Goal: Transaction & Acquisition: Purchase product/service

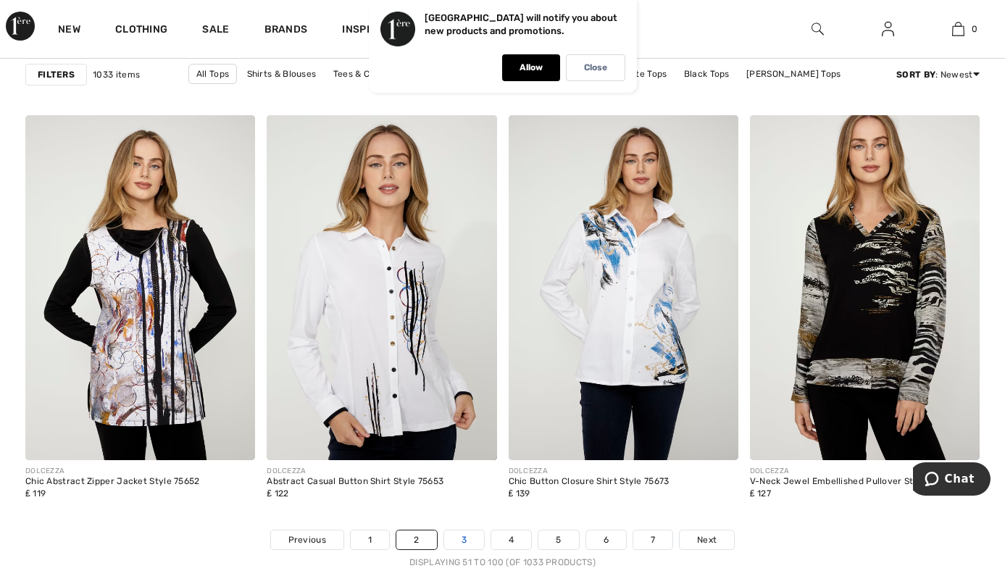
click at [459, 530] on link "3" at bounding box center [464, 539] width 40 height 19
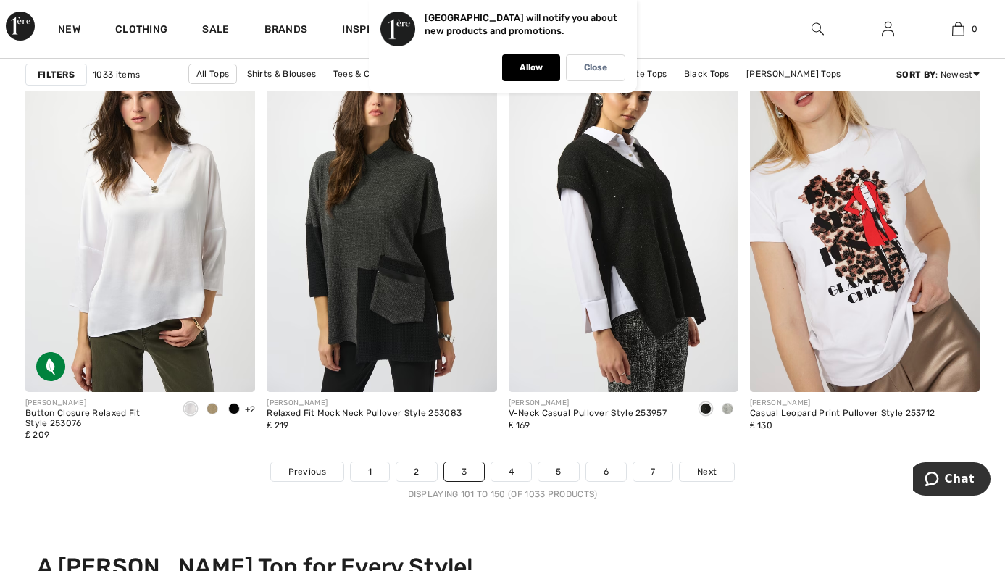
scroll to position [6289, 0]
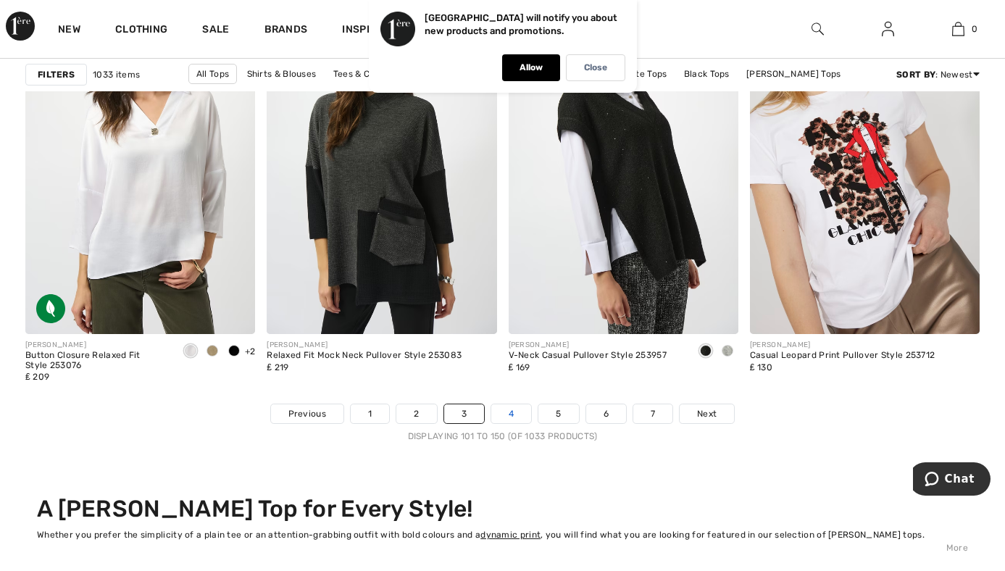
click at [514, 404] on link "4" at bounding box center [511, 413] width 40 height 19
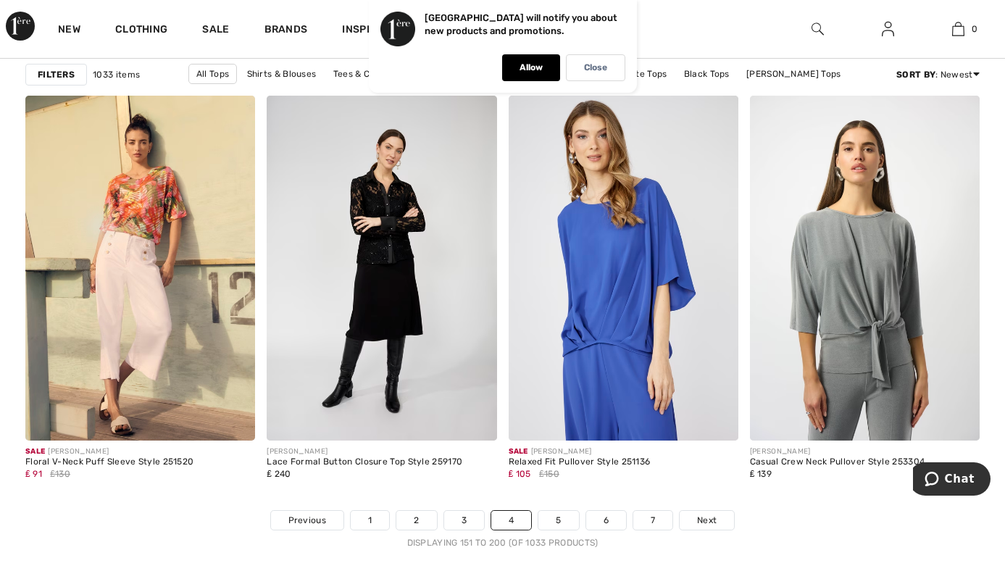
scroll to position [5969, 0]
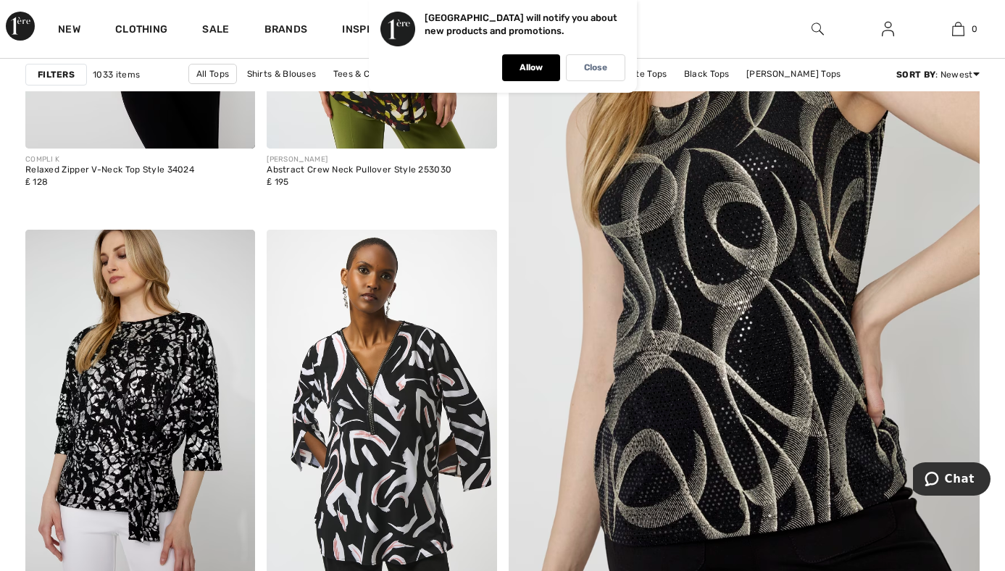
scroll to position [427, 0]
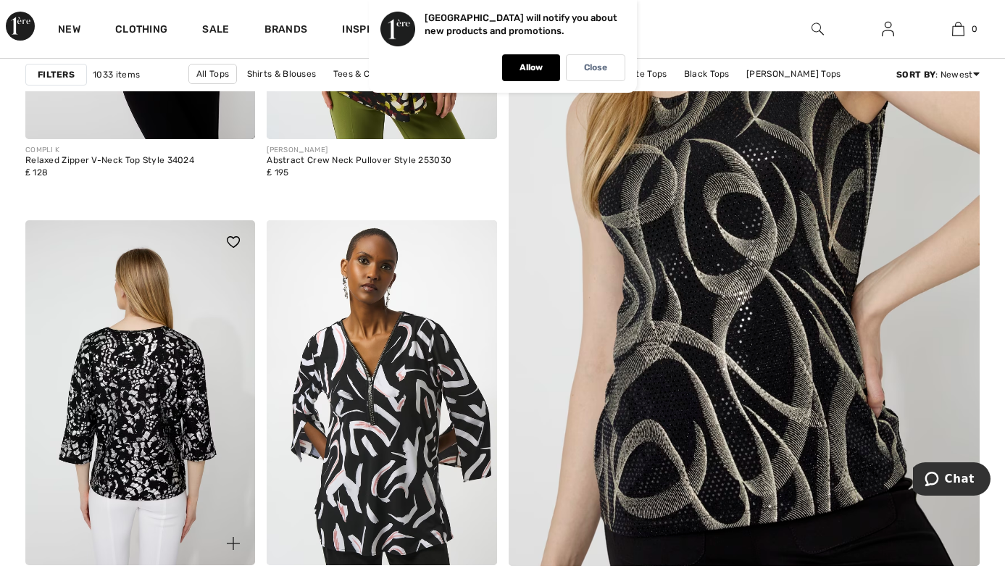
click at [109, 391] on img at bounding box center [140, 392] width 230 height 345
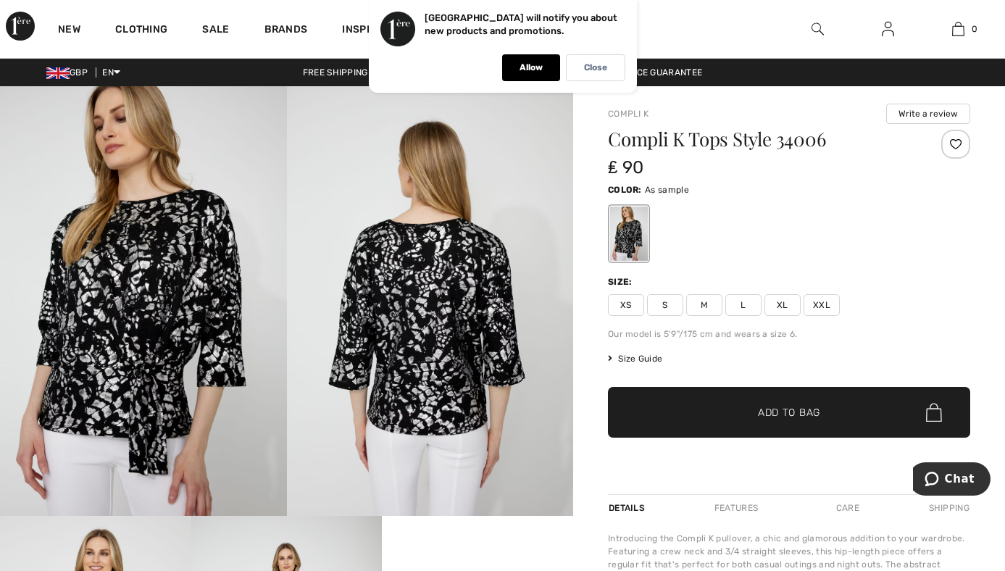
click at [741, 307] on span "L" at bounding box center [743, 305] width 36 height 22
click at [781, 417] on span "Add to Bag" at bounding box center [789, 412] width 62 height 15
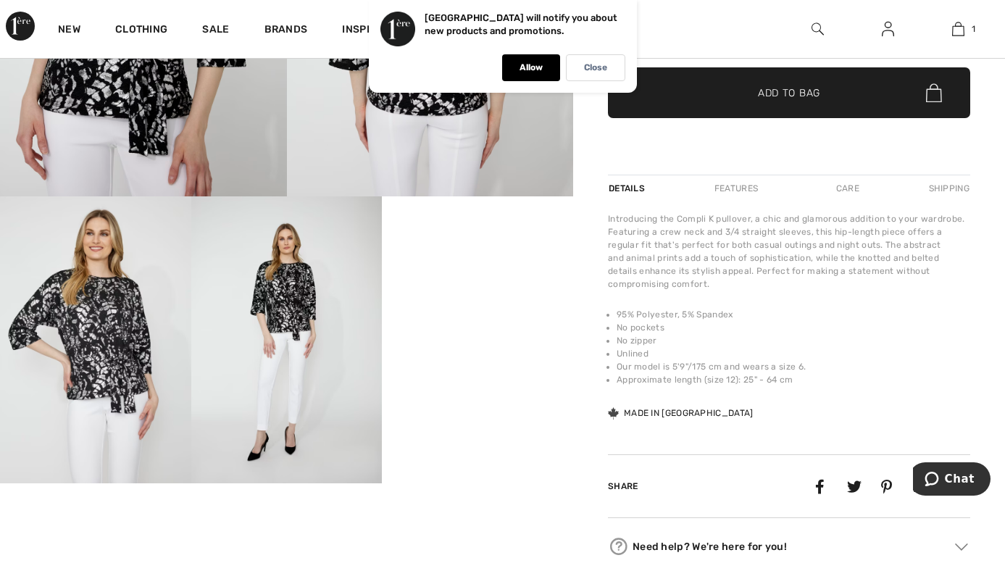
scroll to position [304, 0]
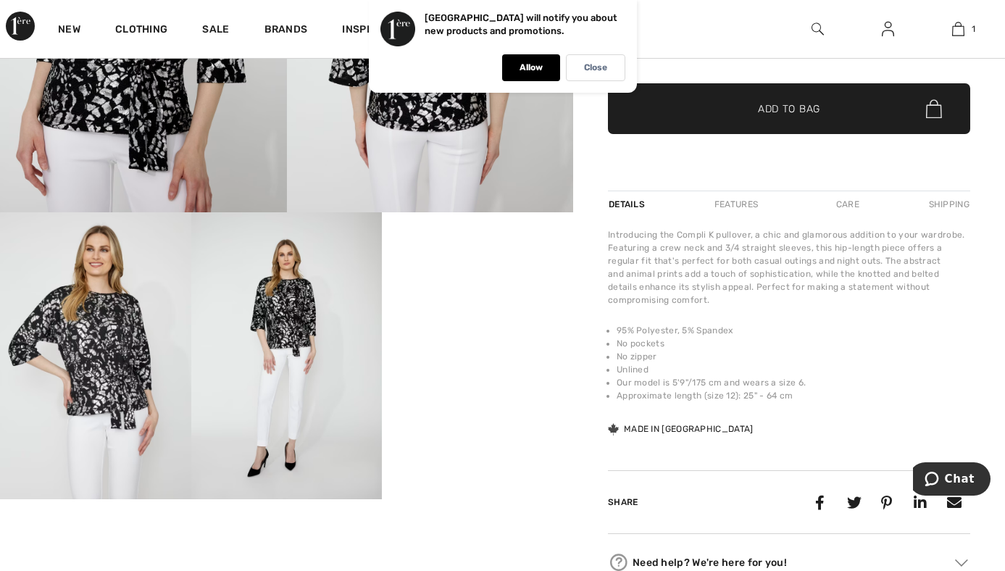
click at [791, 107] on span "Add to Bag" at bounding box center [789, 108] width 62 height 15
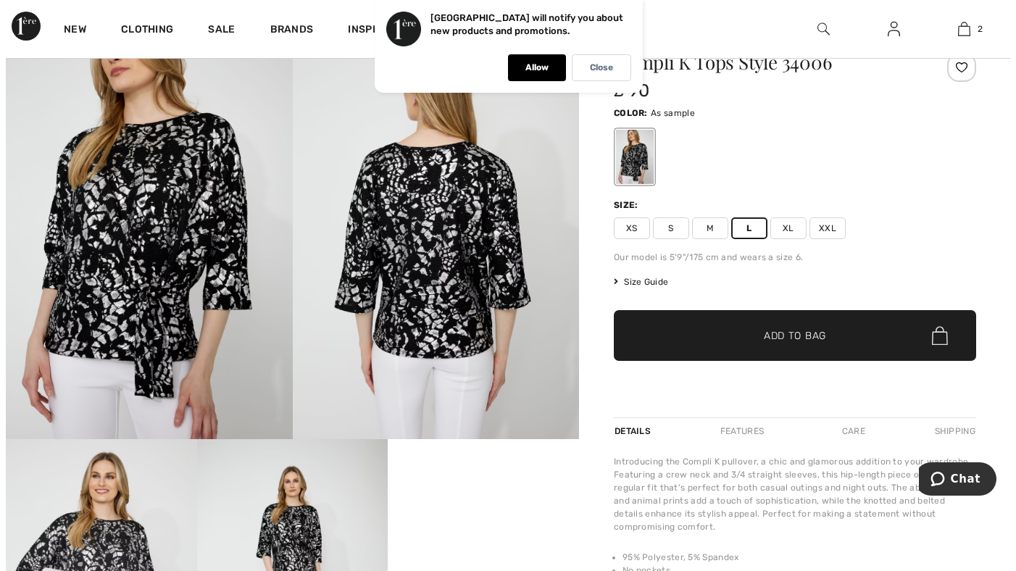
scroll to position [0, 0]
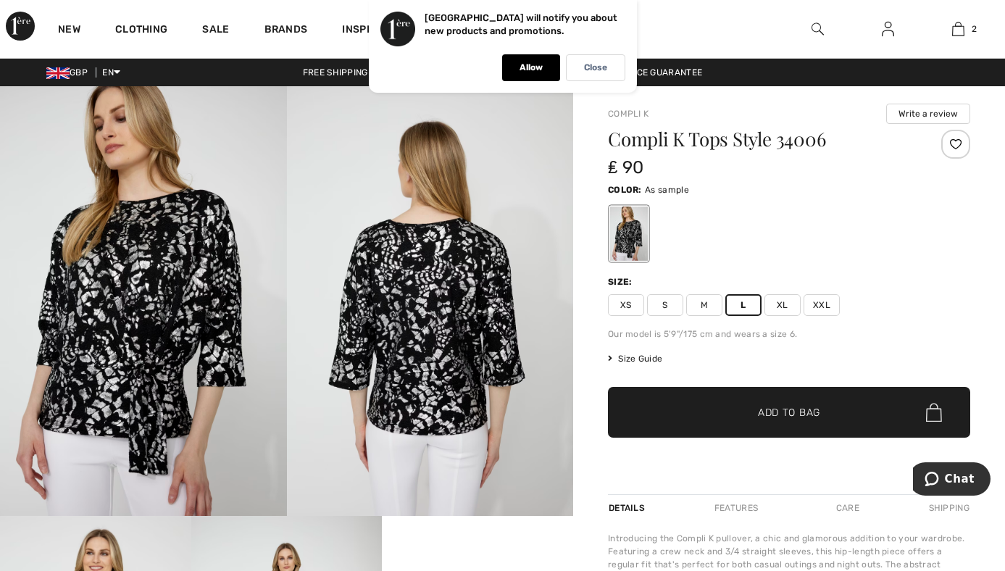
click at [619, 236] on div at bounding box center [629, 234] width 38 height 54
click at [741, 235] on div at bounding box center [789, 234] width 362 height 60
click at [640, 355] on span "Size Guide" at bounding box center [635, 358] width 54 height 13
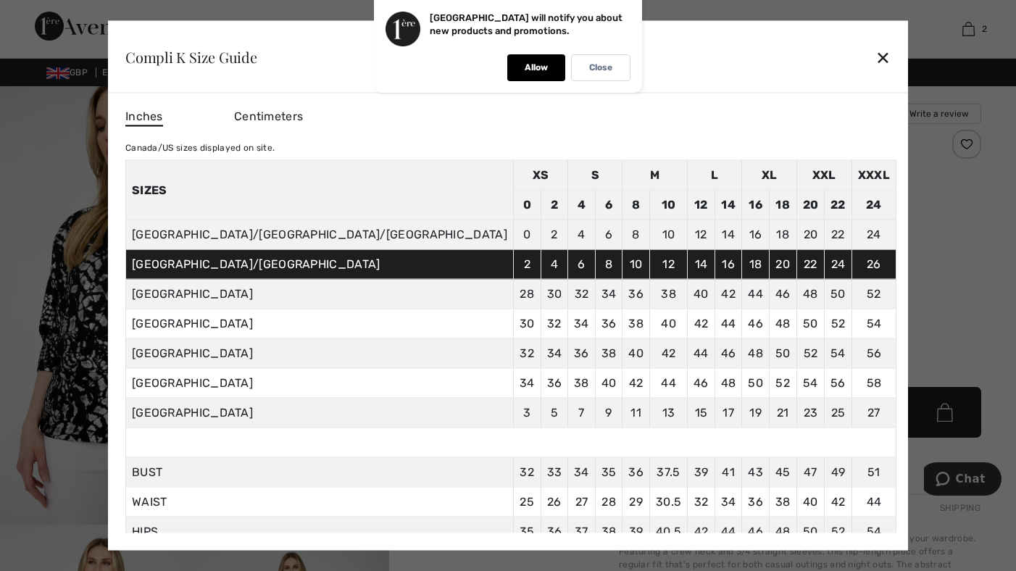
click at [715, 267] on td "16" at bounding box center [729, 264] width 28 height 30
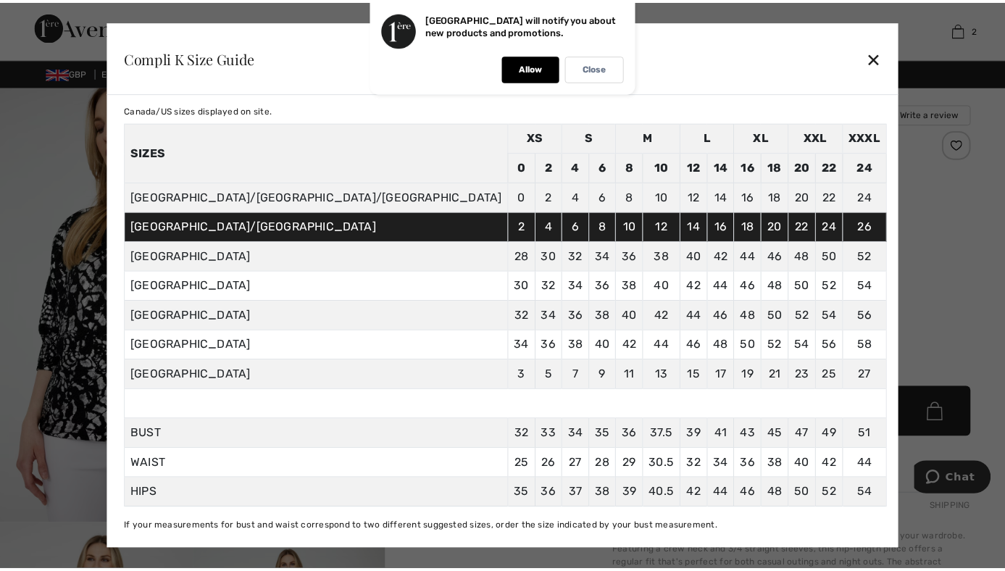
scroll to position [51, 0]
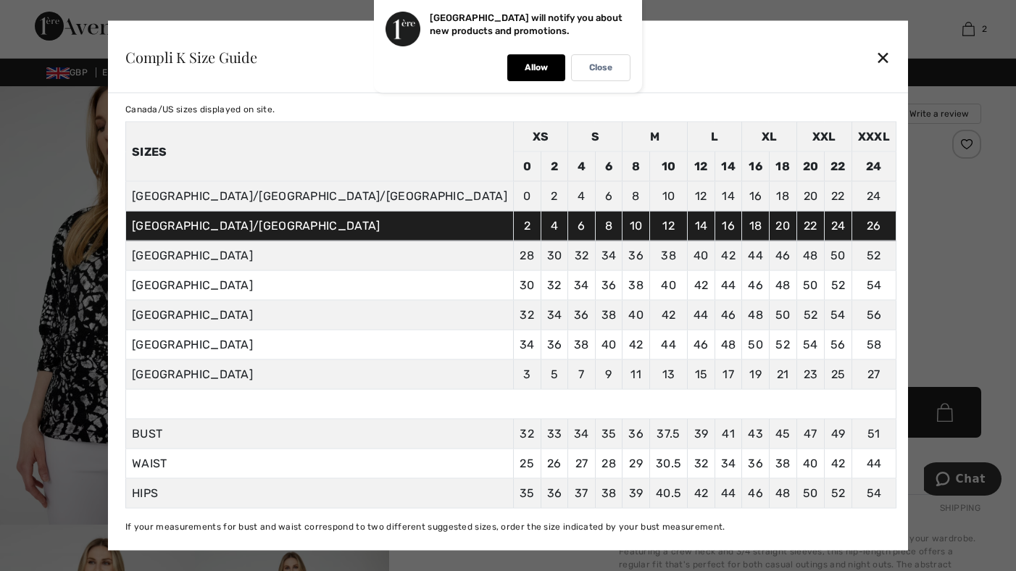
click at [875, 56] on div "✕" at bounding box center [882, 56] width 15 height 30
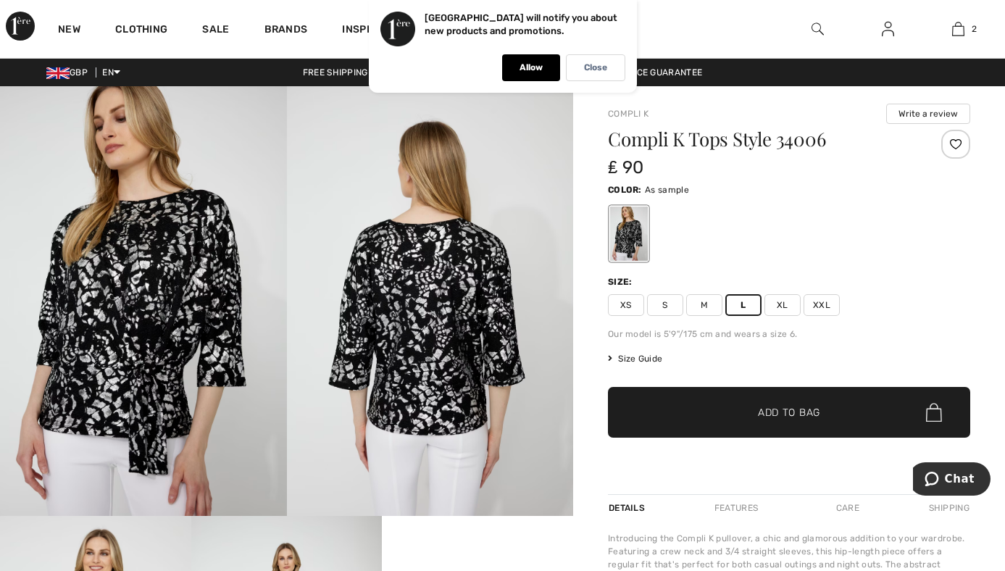
click at [601, 66] on p "Close" at bounding box center [595, 67] width 23 height 11
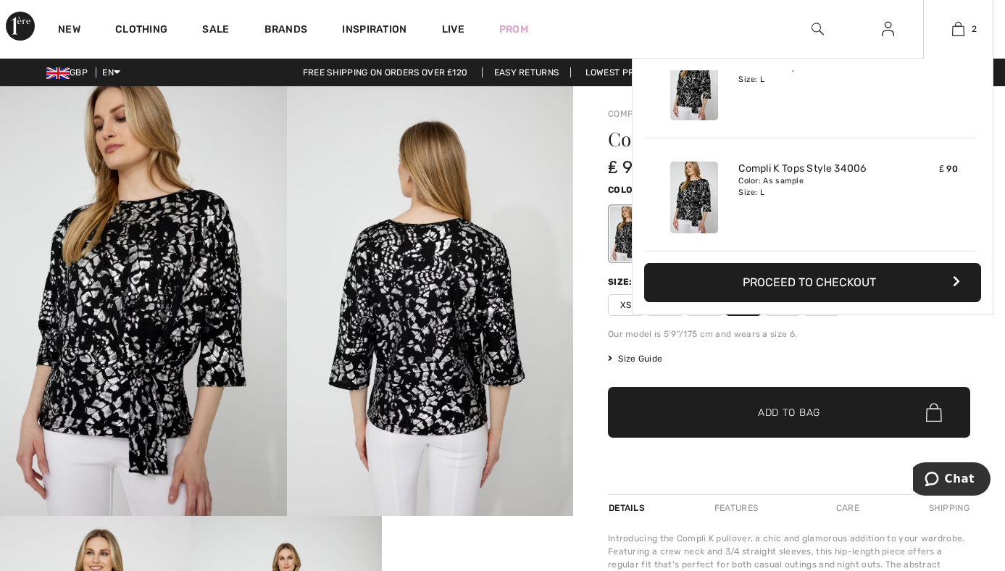
click at [957, 281] on icon "button" at bounding box center [956, 281] width 7 height 12
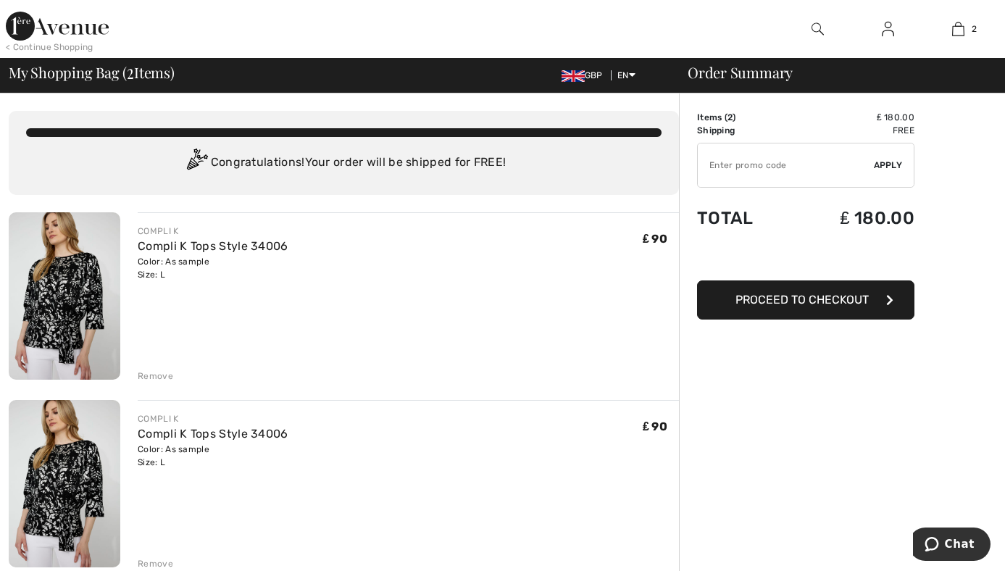
click at [43, 453] on img at bounding box center [65, 483] width 112 height 167
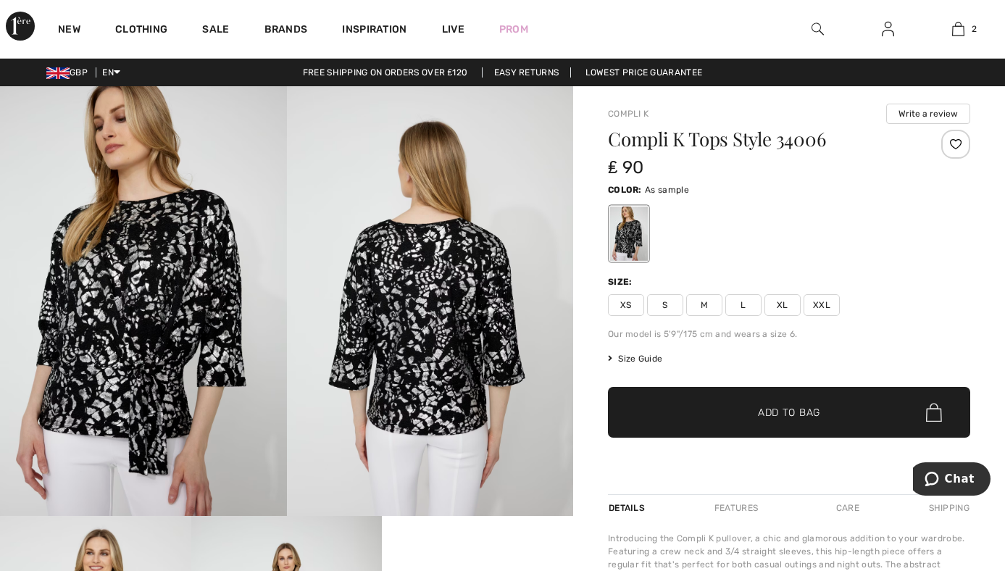
drag, startPoint x: 0, startPoint y: 0, endPoint x: 142, endPoint y: 350, distance: 377.7
drag, startPoint x: 142, startPoint y: 350, endPoint x: 176, endPoint y: 301, distance: 59.9
click at [176, 301] on img at bounding box center [143, 301] width 287 height 430
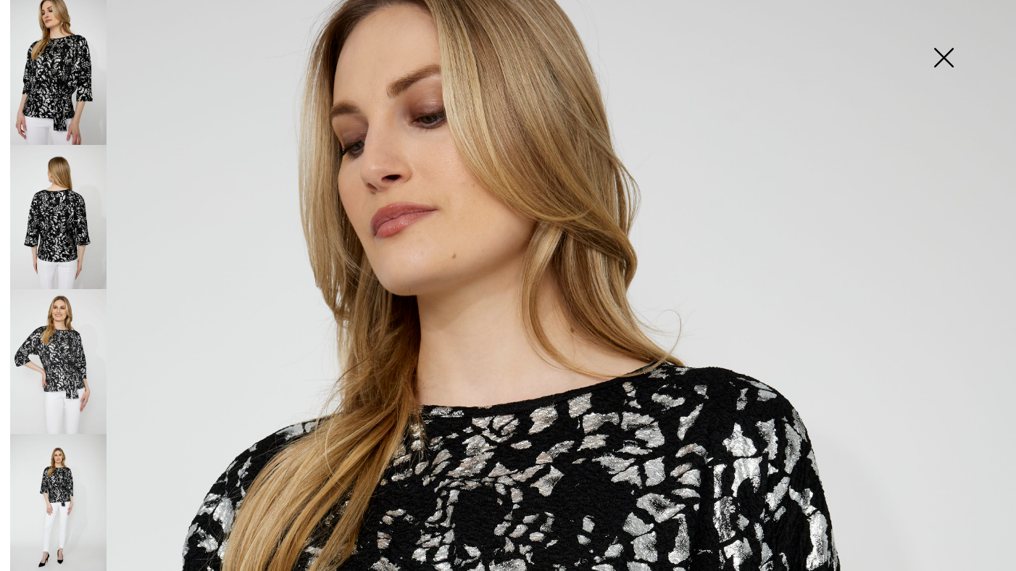
click at [938, 52] on img at bounding box center [943, 59] width 72 height 75
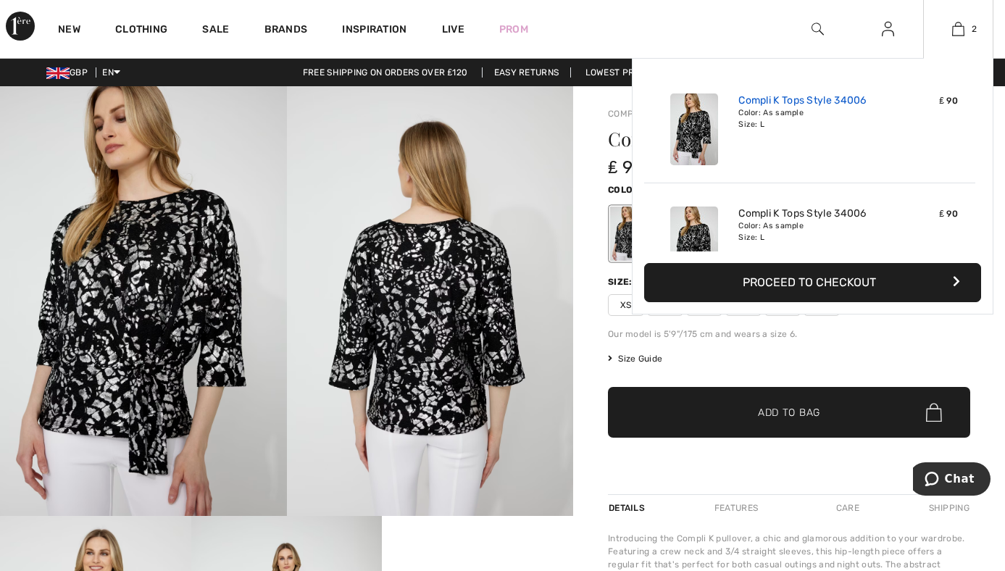
click at [833, 101] on link "Compli K Tops Style 34006" at bounding box center [802, 100] width 128 height 13
click at [961, 30] on img at bounding box center [958, 28] width 12 height 17
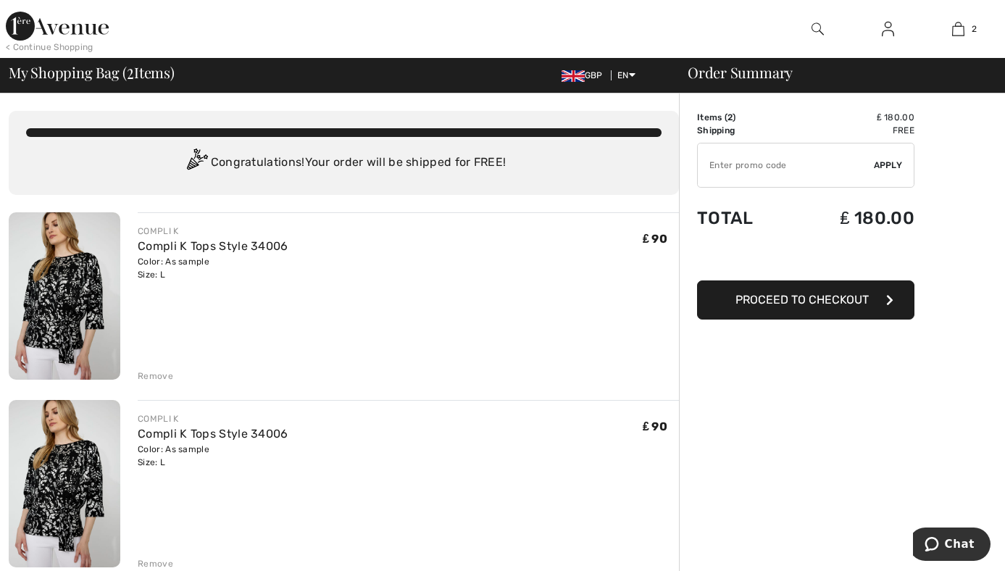
drag, startPoint x: 101, startPoint y: 450, endPoint x: 318, endPoint y: 415, distance: 219.5
click at [318, 415] on div "COMPLI K Compli K Tops Style 34006 Color: As sample Size: L Final Sale ₤ 90 ₤ 90" at bounding box center [408, 440] width 541 height 57
click at [160, 564] on div "Remove" at bounding box center [156, 563] width 36 height 13
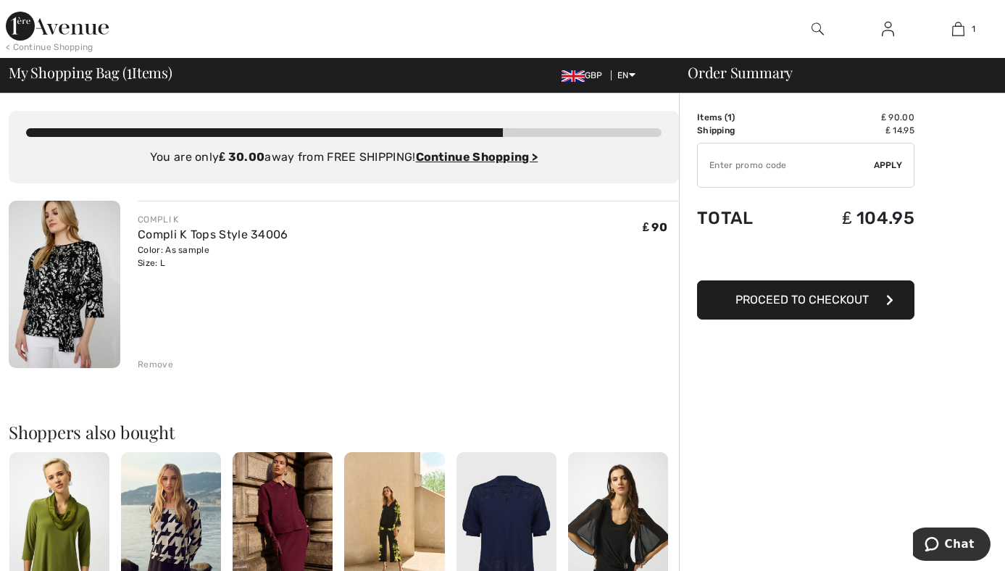
click at [851, 298] on span "Proceed to Checkout" at bounding box center [802, 300] width 133 height 14
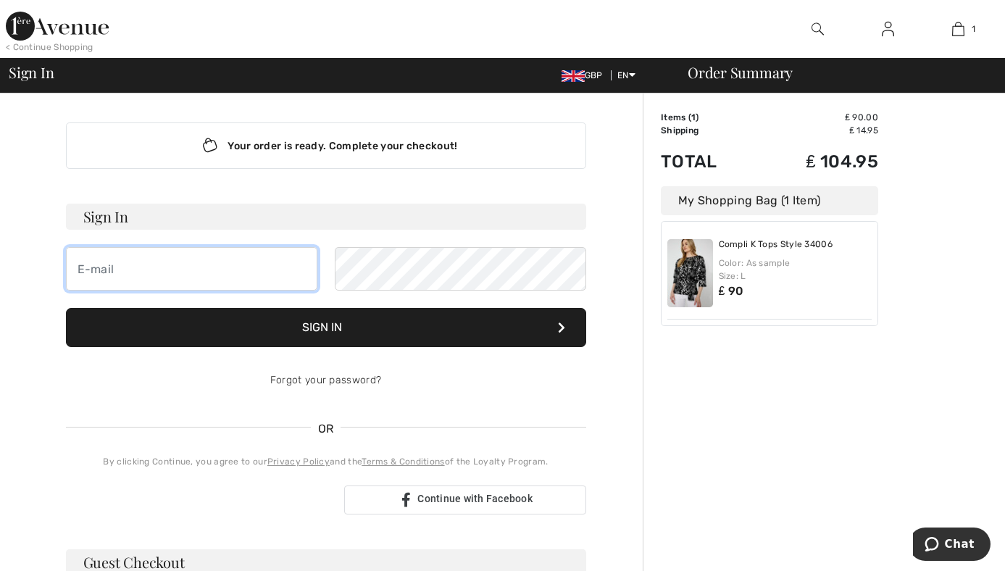
click at [82, 266] on input "email" at bounding box center [191, 268] width 251 height 43
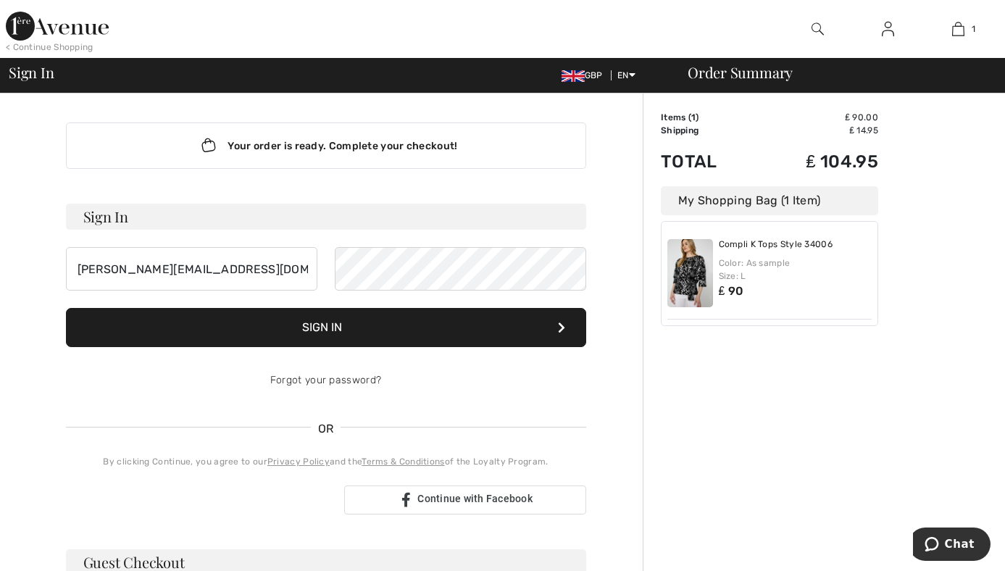
click at [420, 328] on button "Sign In" at bounding box center [326, 327] width 520 height 39
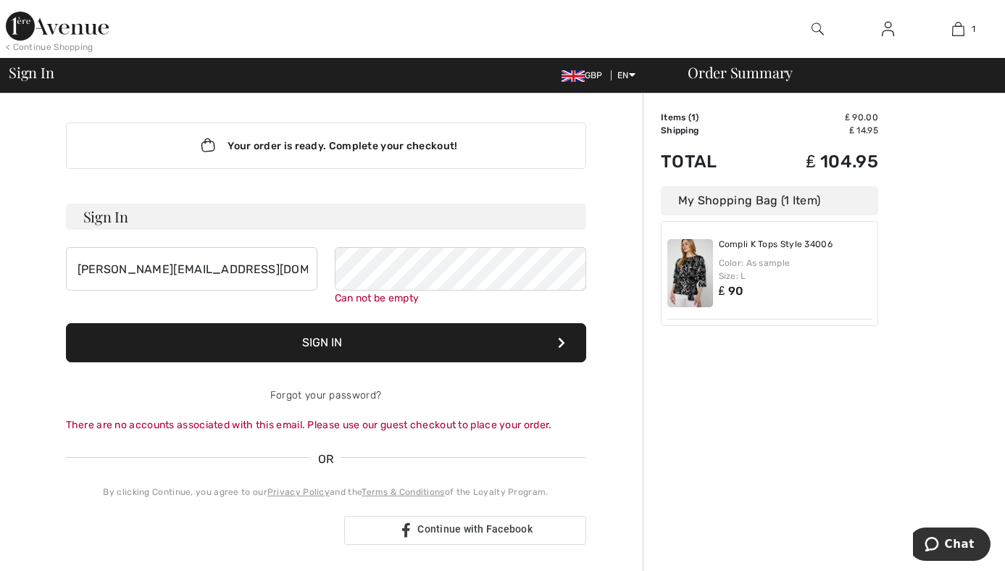
click at [435, 425] on div "There are no accounts associated with this email. Please use our guest checkout…" at bounding box center [326, 424] width 520 height 15
click at [225, 267] on input "[PERSON_NAME][EMAIL_ADDRESS][DOMAIN_NAME]" at bounding box center [191, 268] width 251 height 43
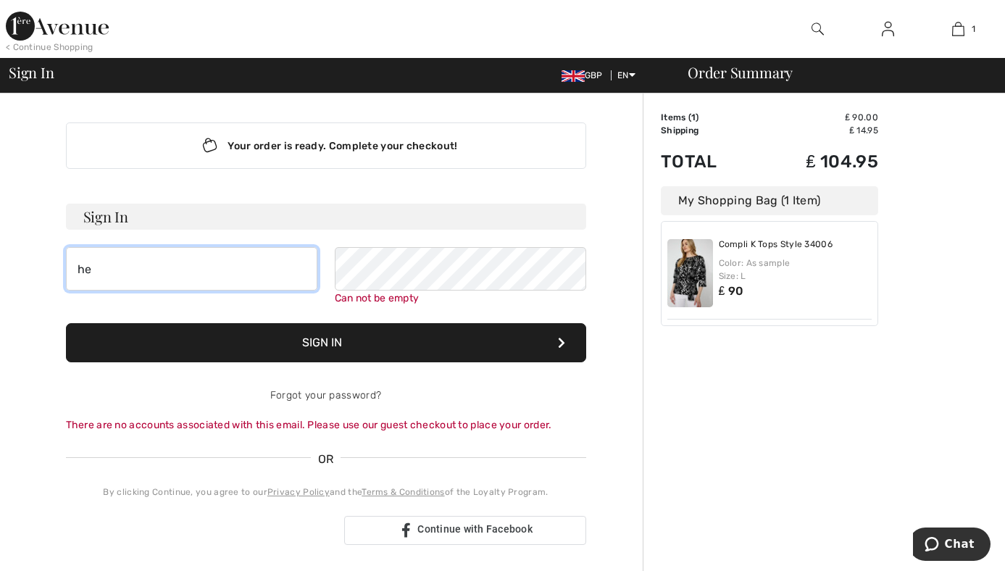
type input "h"
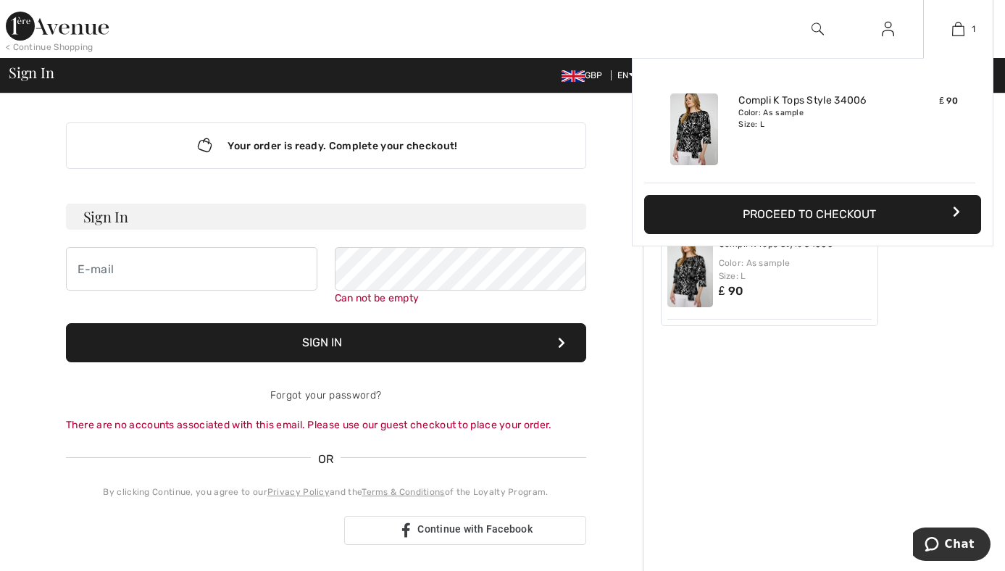
click at [959, 208] on icon "button" at bounding box center [956, 212] width 7 height 12
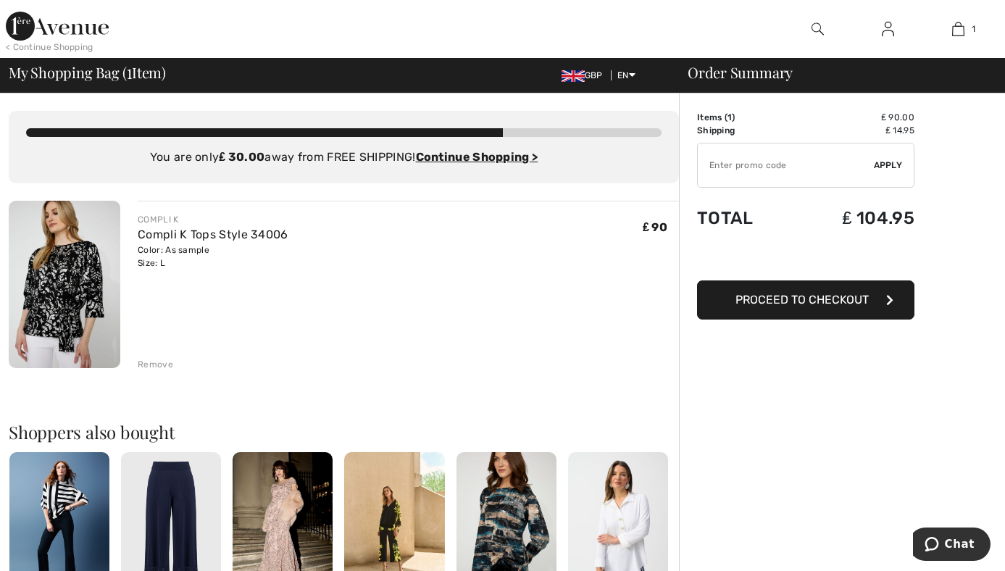
click at [801, 301] on span "Proceed to Checkout" at bounding box center [802, 300] width 133 height 14
